Goal: Information Seeking & Learning: Learn about a topic

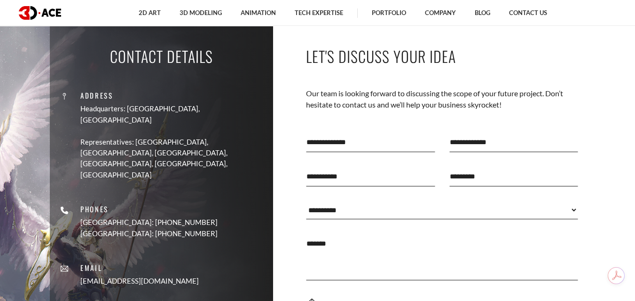
scroll to position [2729, 0]
click at [30, 13] on img at bounding box center [40, 13] width 42 height 14
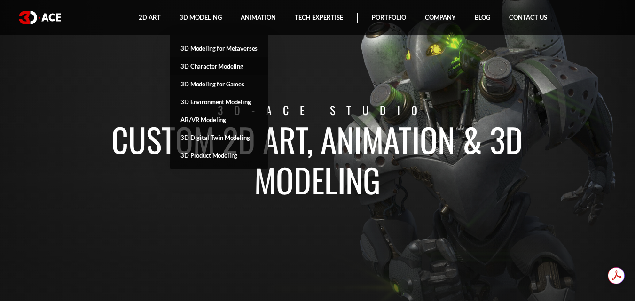
click at [204, 67] on link "3D Character Modeling" at bounding box center [219, 66] width 98 height 18
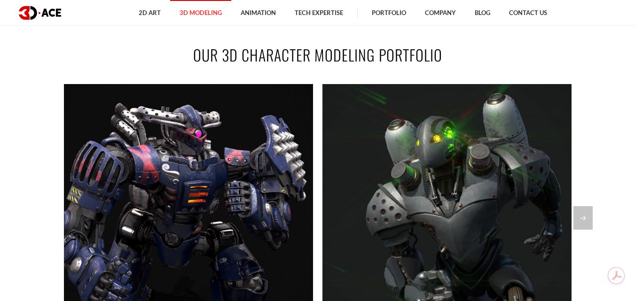
scroll to position [611, 0]
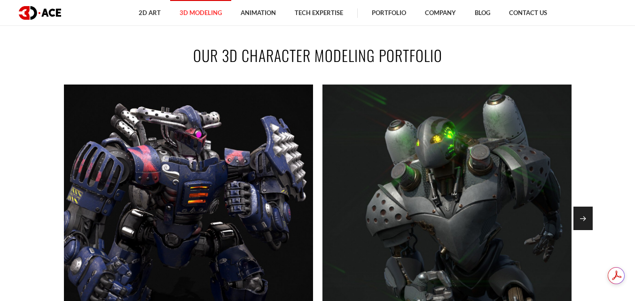
click at [579, 212] on div "Next slide" at bounding box center [582, 218] width 19 height 23
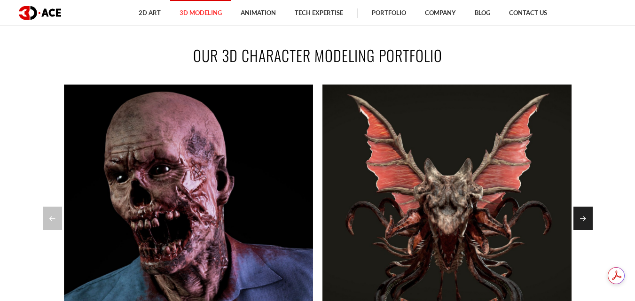
click at [591, 217] on div "Next slide" at bounding box center [582, 218] width 19 height 23
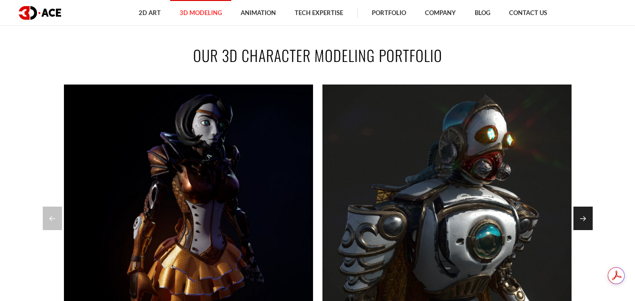
click at [589, 211] on div "Next slide" at bounding box center [582, 218] width 19 height 23
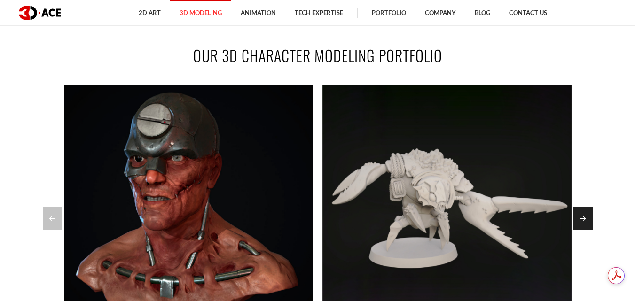
click at [584, 216] on div "Next slide" at bounding box center [582, 218] width 19 height 23
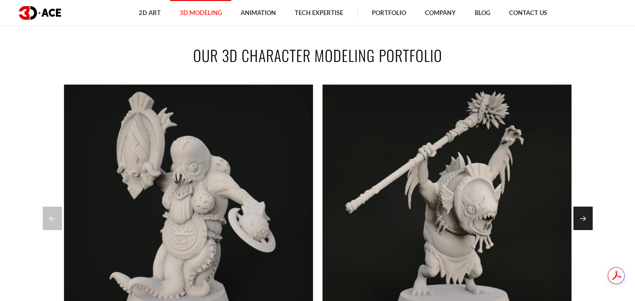
click at [584, 216] on div "Next slide" at bounding box center [582, 218] width 19 height 23
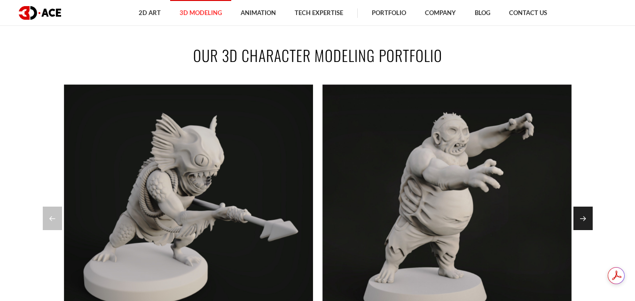
click at [584, 216] on div "Next slide" at bounding box center [582, 218] width 19 height 23
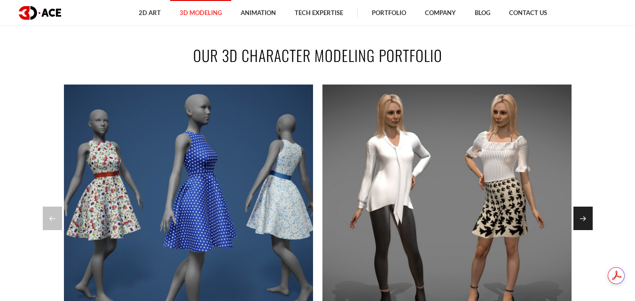
click at [584, 216] on div "Next slide" at bounding box center [582, 218] width 19 height 23
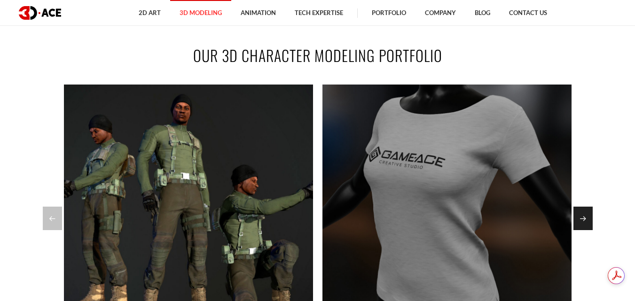
click at [590, 223] on div "Next slide" at bounding box center [582, 218] width 19 height 23
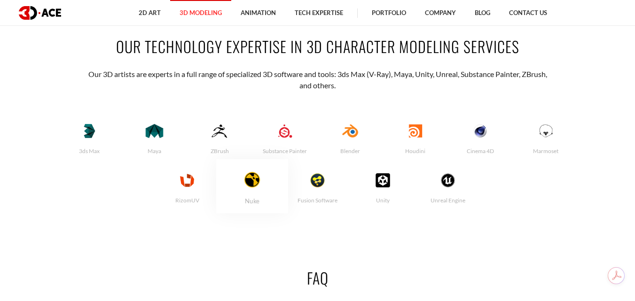
scroll to position [1832, 0]
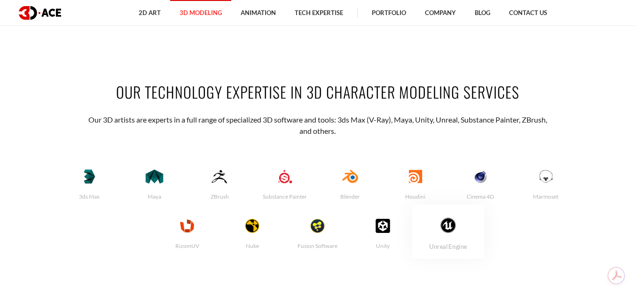
click at [447, 223] on img at bounding box center [448, 226] width 46 height 16
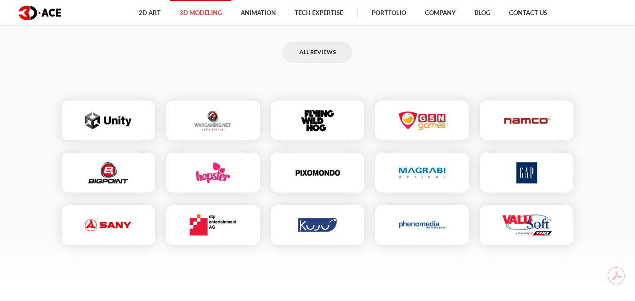
scroll to position [2678, 0]
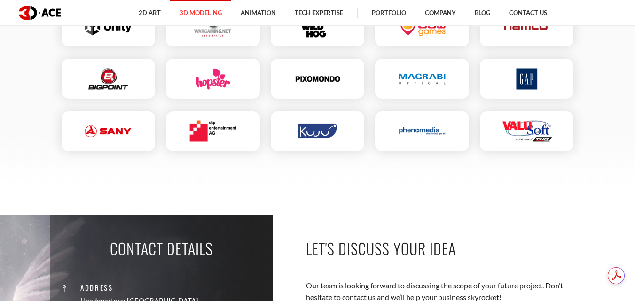
click at [511, 89] on img at bounding box center [526, 78] width 47 height 21
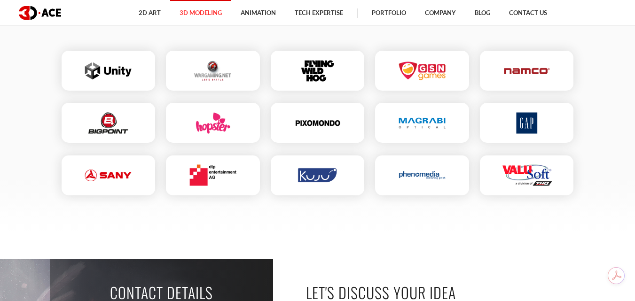
scroll to position [2866, 0]
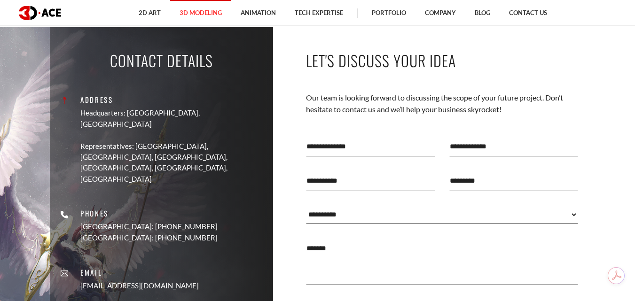
click at [130, 118] on p "Headquarters: [GEOGRAPHIC_DATA], [GEOGRAPHIC_DATA]" at bounding box center [173, 119] width 186 height 22
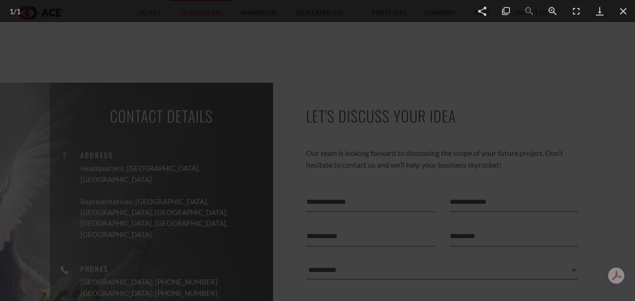
scroll to position [2866, 0]
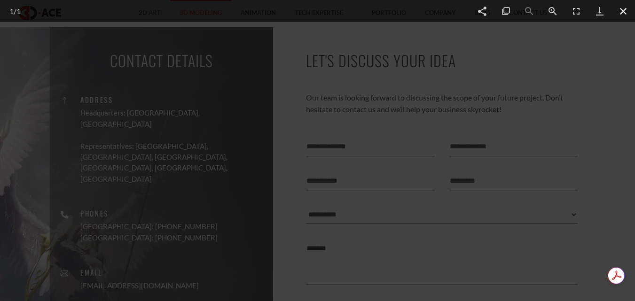
click at [616, 14] on span at bounding box center [622, 11] width 23 height 22
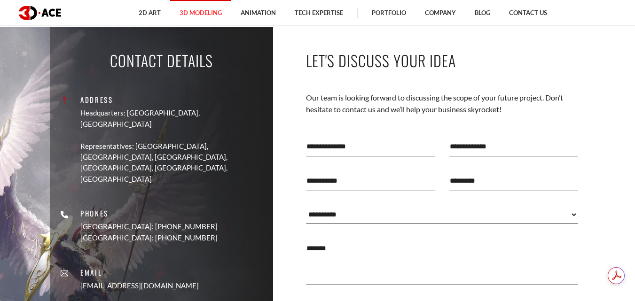
click at [140, 119] on p "Headquarters: [GEOGRAPHIC_DATA], [GEOGRAPHIC_DATA]" at bounding box center [173, 119] width 186 height 22
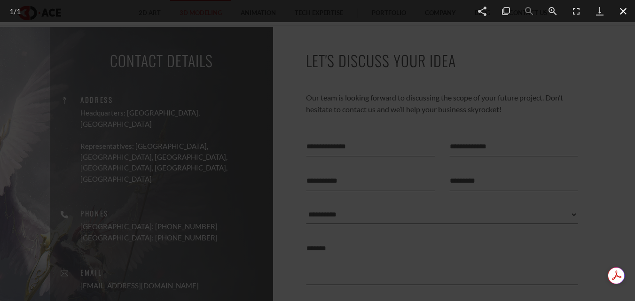
click at [621, 9] on span at bounding box center [622, 11] width 23 height 22
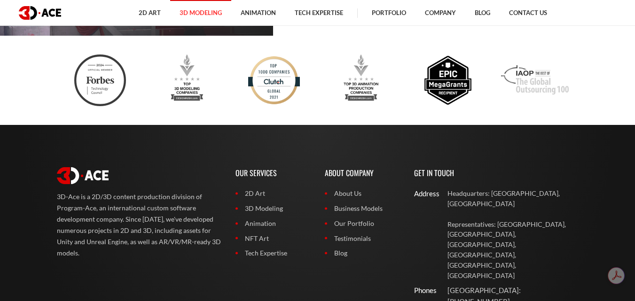
scroll to position [3242, 0]
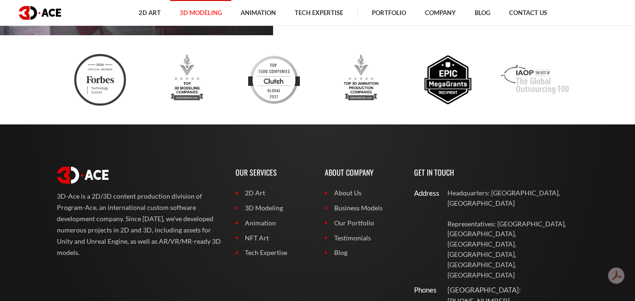
click at [53, 19] on img at bounding box center [40, 13] width 42 height 14
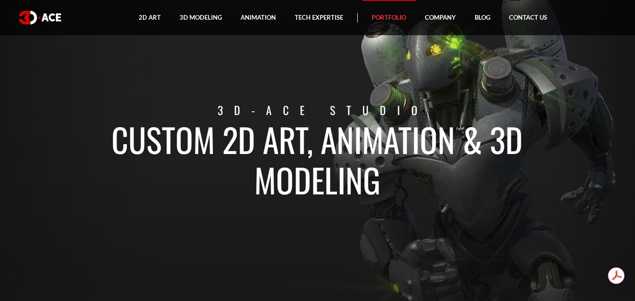
click at [395, 22] on link "Portfolio" at bounding box center [388, 17] width 53 height 35
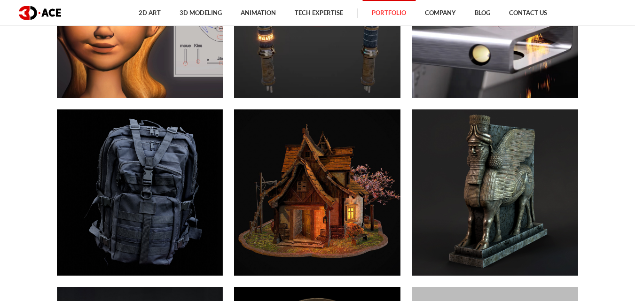
scroll to position [1785, 0]
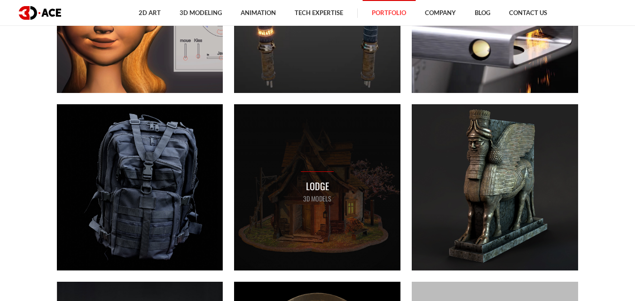
click at [282, 179] on div "Lodge 3D MODELS" at bounding box center [317, 187] width 166 height 166
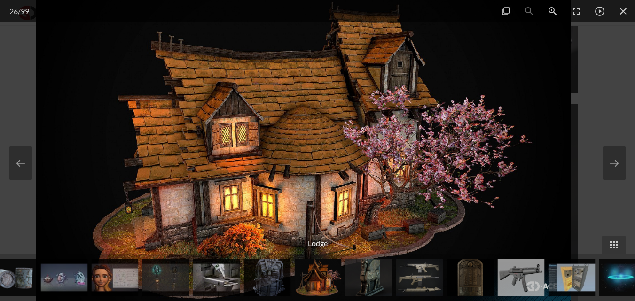
drag, startPoint x: 346, startPoint y: 176, endPoint x: 290, endPoint y: 184, distance: 57.0
click at [290, 184] on img at bounding box center [304, 150] width 536 height 301
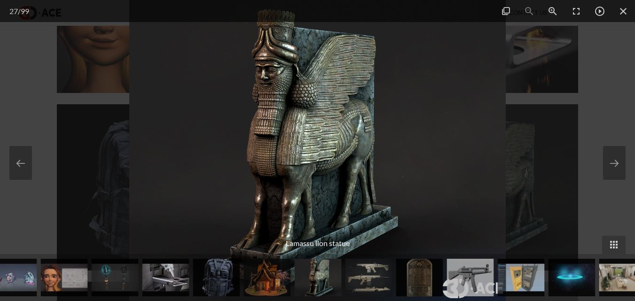
drag, startPoint x: 261, startPoint y: 194, endPoint x: 501, endPoint y: 172, distance: 241.5
click at [497, 174] on img at bounding box center [317, 150] width 376 height 301
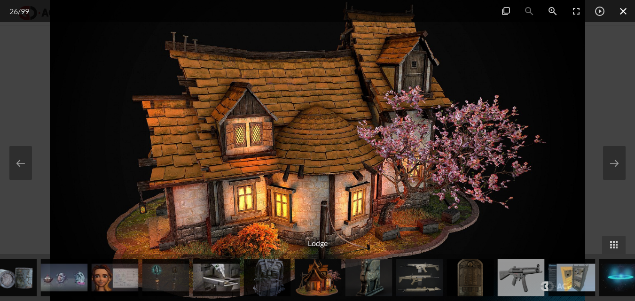
click at [623, 10] on span at bounding box center [622, 11] width 23 height 22
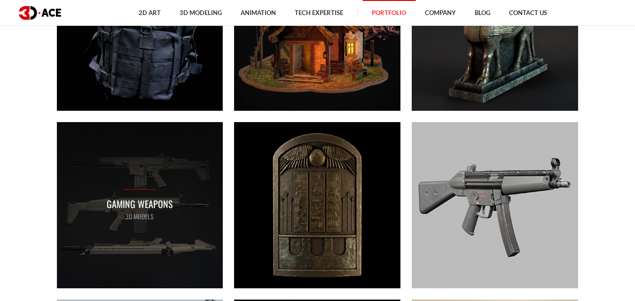
scroll to position [1973, 0]
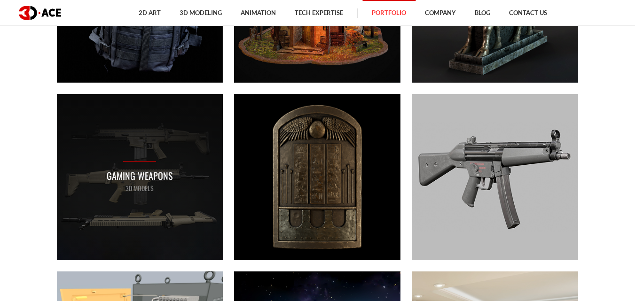
click at [183, 218] on div "Gaming Weapons 3D MODELS" at bounding box center [140, 177] width 166 height 166
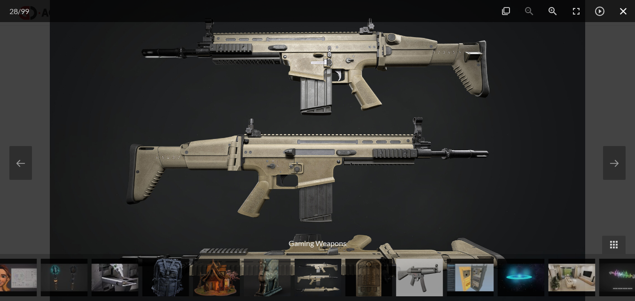
click at [622, 13] on span at bounding box center [622, 11] width 23 height 22
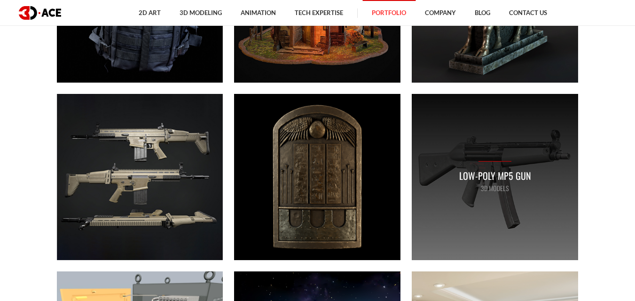
click at [493, 134] on div "Low-poly MP5 gun 3D MODELS" at bounding box center [495, 177] width 166 height 166
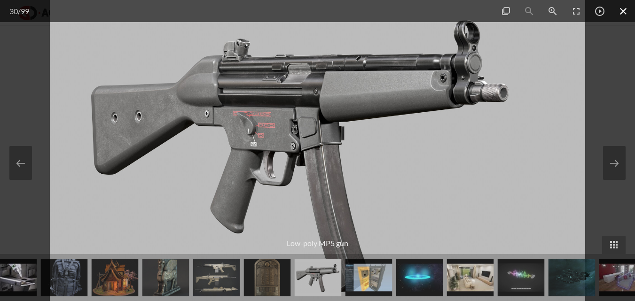
click at [623, 13] on span at bounding box center [622, 11] width 23 height 22
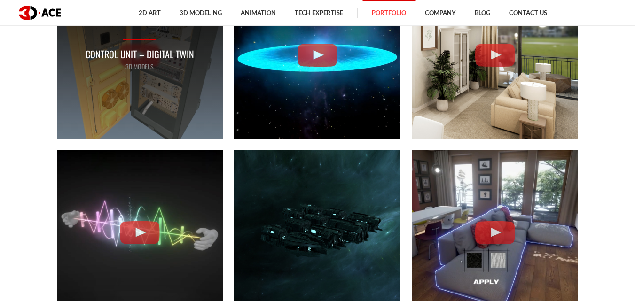
scroll to position [2443, 0]
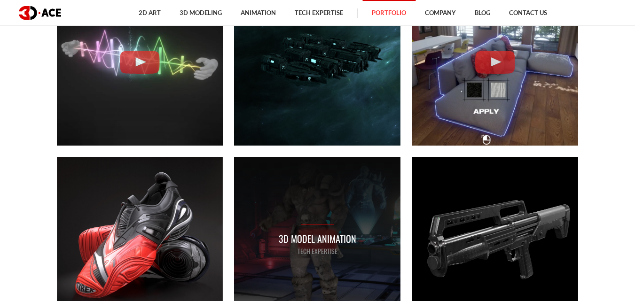
click at [267, 201] on div "3D Model Animation Tech Expertise" at bounding box center [317, 240] width 166 height 166
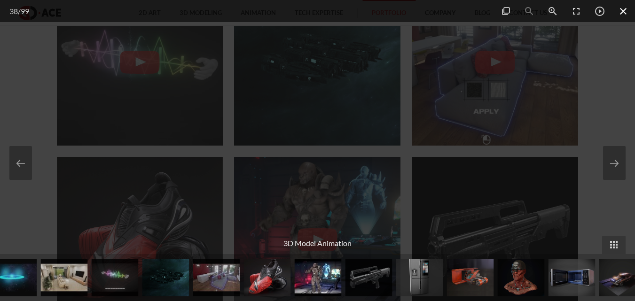
click at [630, 16] on span at bounding box center [622, 11] width 23 height 22
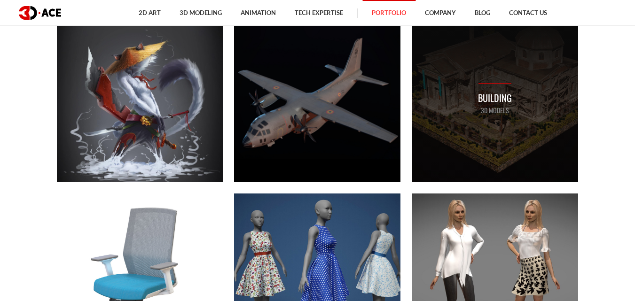
scroll to position [4698, 0]
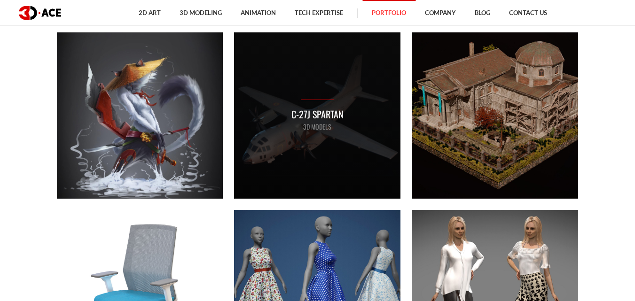
click at [381, 162] on div "C-27J Spartan 3D MODELS" at bounding box center [317, 115] width 166 height 166
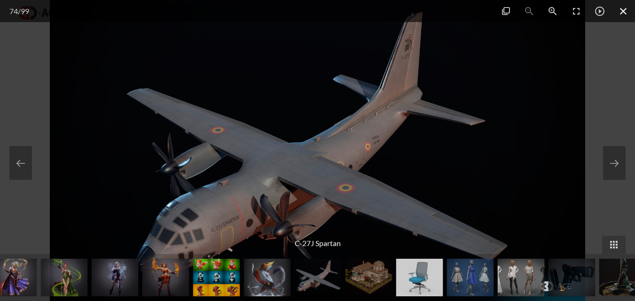
click at [619, 13] on span at bounding box center [622, 11] width 23 height 22
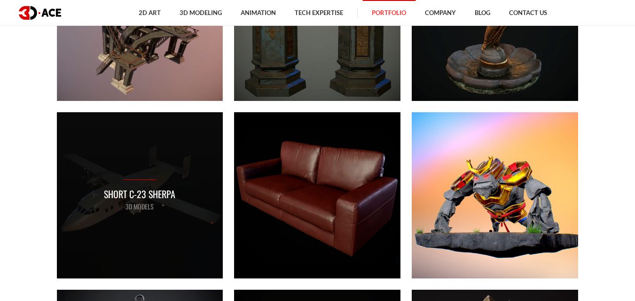
scroll to position [5920, 0]
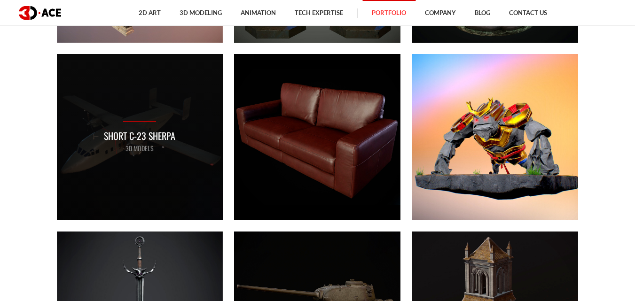
click at [82, 162] on div "Short C-23 Sherpa 3D MODELS" at bounding box center [140, 137] width 166 height 166
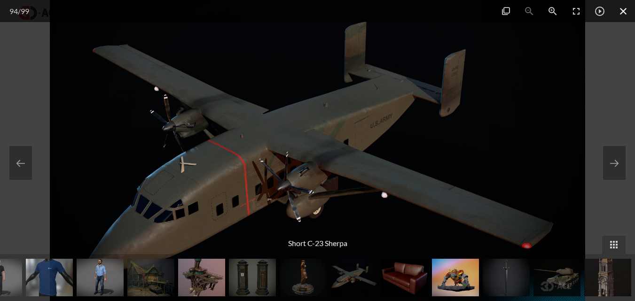
click at [619, 18] on span at bounding box center [622, 11] width 23 height 22
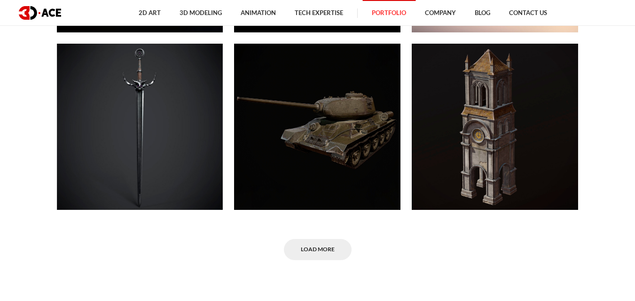
scroll to position [6084, 0]
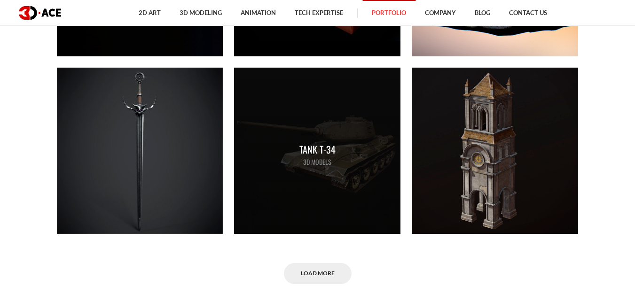
click at [292, 171] on div "Tank T-34 3D MODELS" at bounding box center [317, 151] width 166 height 166
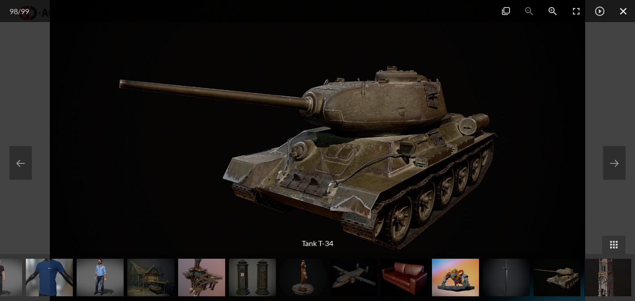
click at [624, 12] on span at bounding box center [622, 11] width 23 height 22
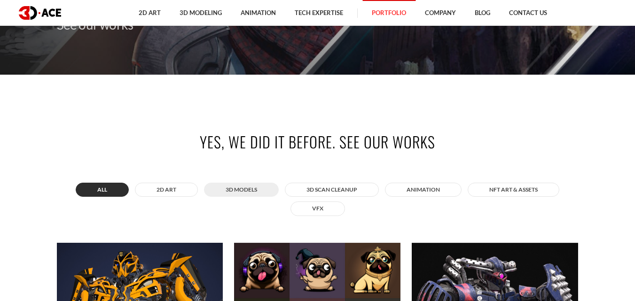
scroll to position [329, 0]
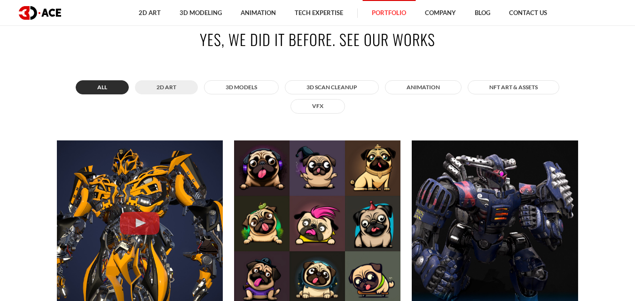
click at [149, 85] on button "2D ART" at bounding box center [166, 87] width 63 height 14
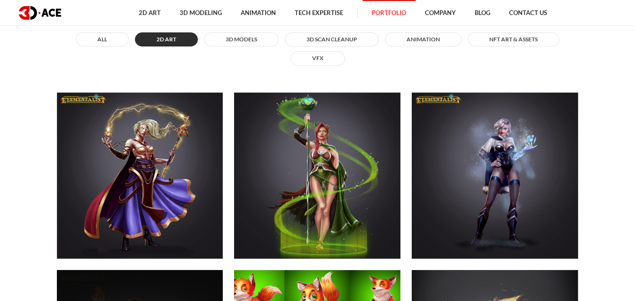
scroll to position [376, 0]
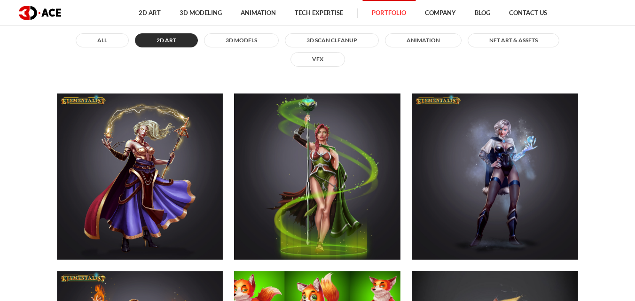
drag, startPoint x: 240, startPoint y: 54, endPoint x: 243, endPoint y: 48, distance: 6.9
click at [240, 53] on div "All 2D ART 3D MODELS 3D Scan Cleanup ANIMATION NFT art & assets VFX" at bounding box center [317, 50] width 521 height 38
click at [246, 43] on button "3D MODELS" at bounding box center [241, 40] width 75 height 14
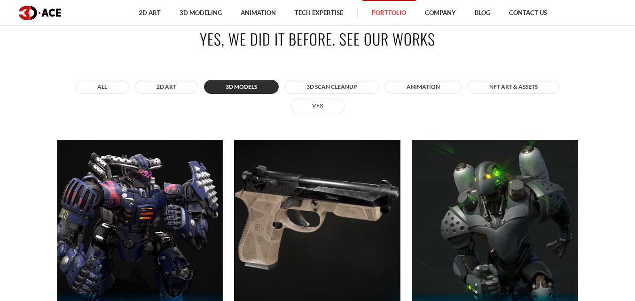
scroll to position [329, 0]
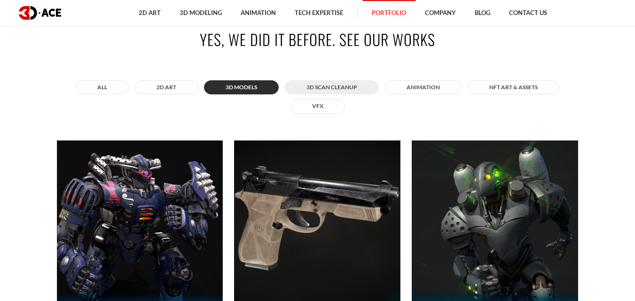
click at [336, 93] on button "3D Scan Cleanup" at bounding box center [332, 87] width 94 height 14
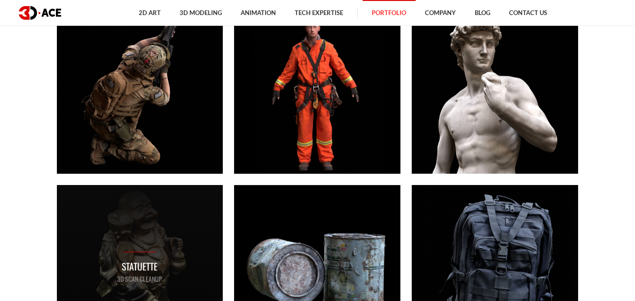
scroll to position [376, 0]
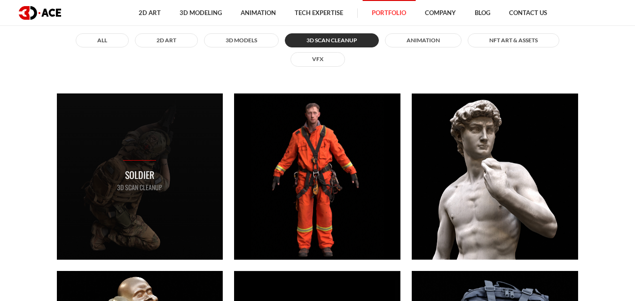
click at [121, 166] on div "Soldier 3D Scan Cleanup" at bounding box center [139, 176] width 45 height 32
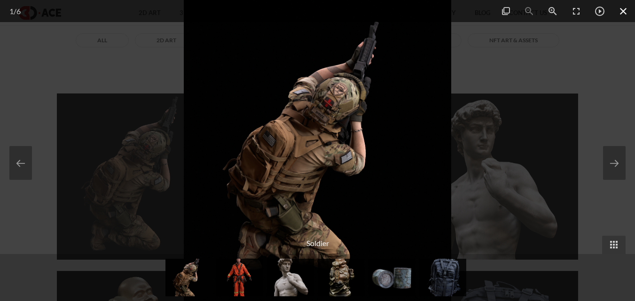
click at [619, 14] on span at bounding box center [622, 11] width 23 height 22
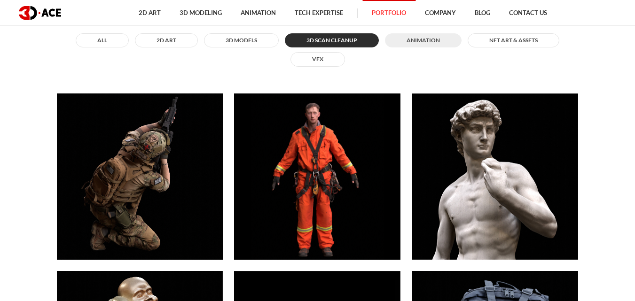
click at [397, 35] on button "ANIMATION" at bounding box center [423, 40] width 77 height 14
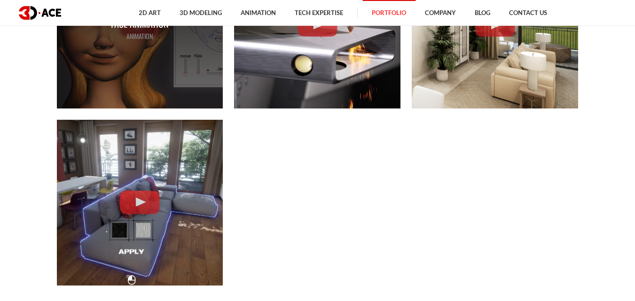
scroll to position [658, 0]
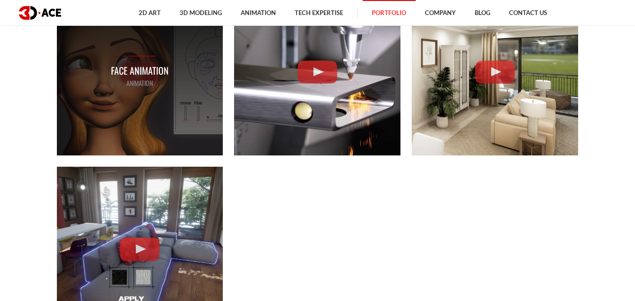
click at [124, 117] on div "Face Animation ANIMATION" at bounding box center [140, 72] width 166 height 166
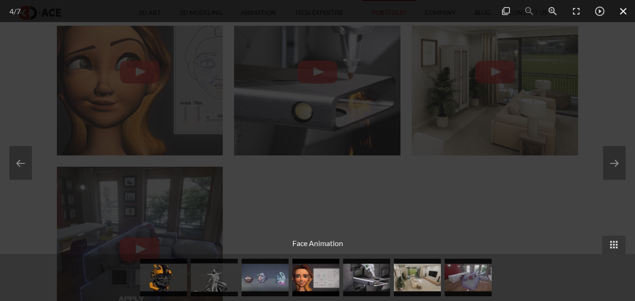
click at [629, 20] on span at bounding box center [622, 11] width 23 height 22
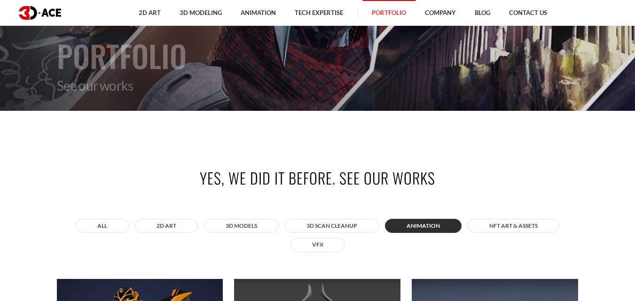
scroll to position [235, 0]
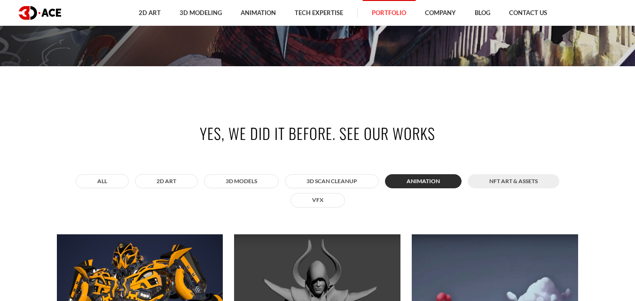
click at [517, 184] on button "NFT art & assets" at bounding box center [513, 181] width 92 height 14
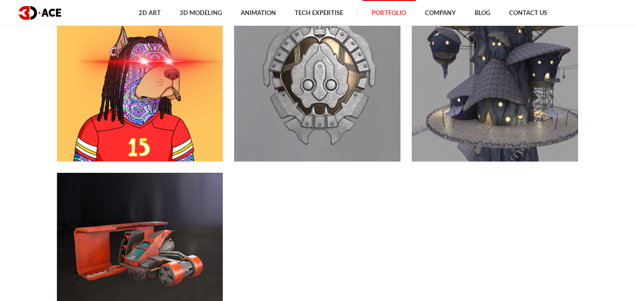
scroll to position [705, 0]
